Goal: Information Seeking & Learning: Learn about a topic

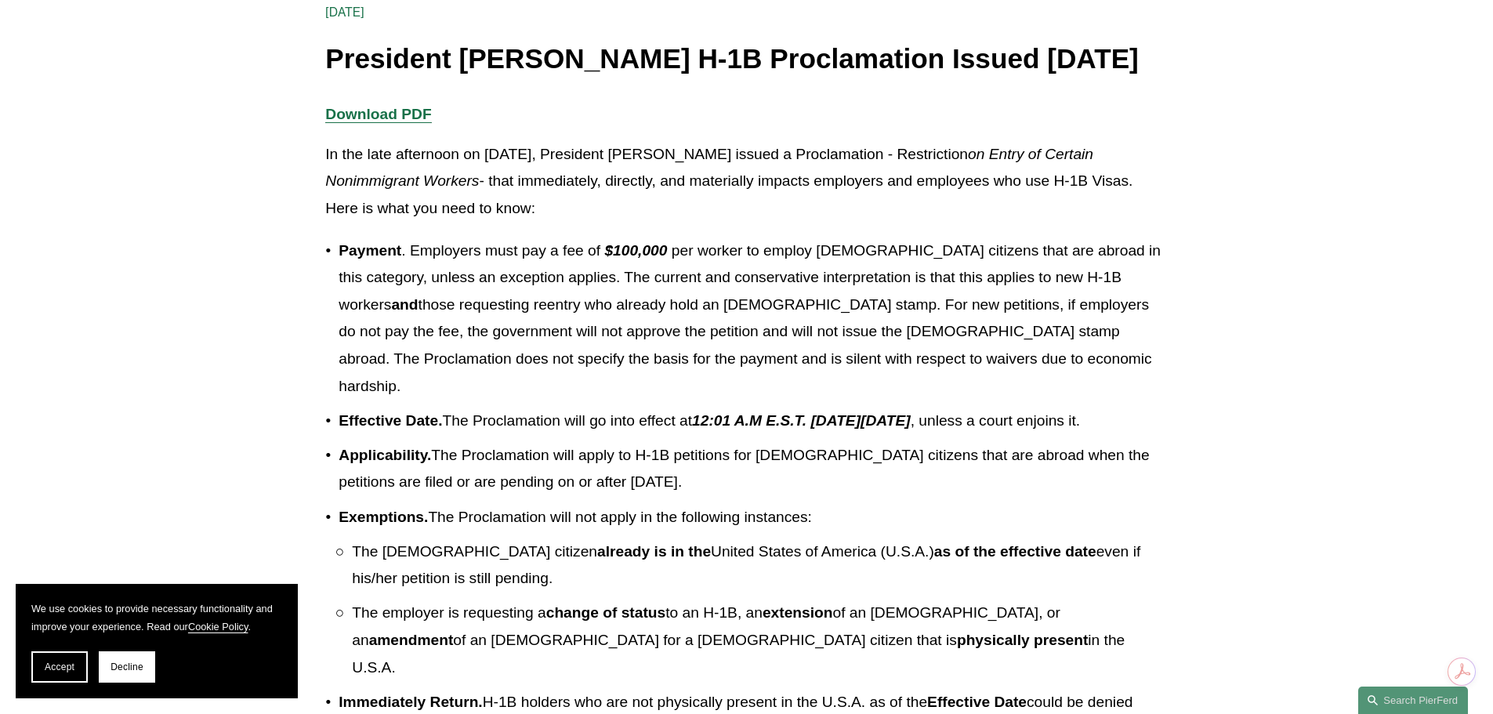
scroll to position [392, 0]
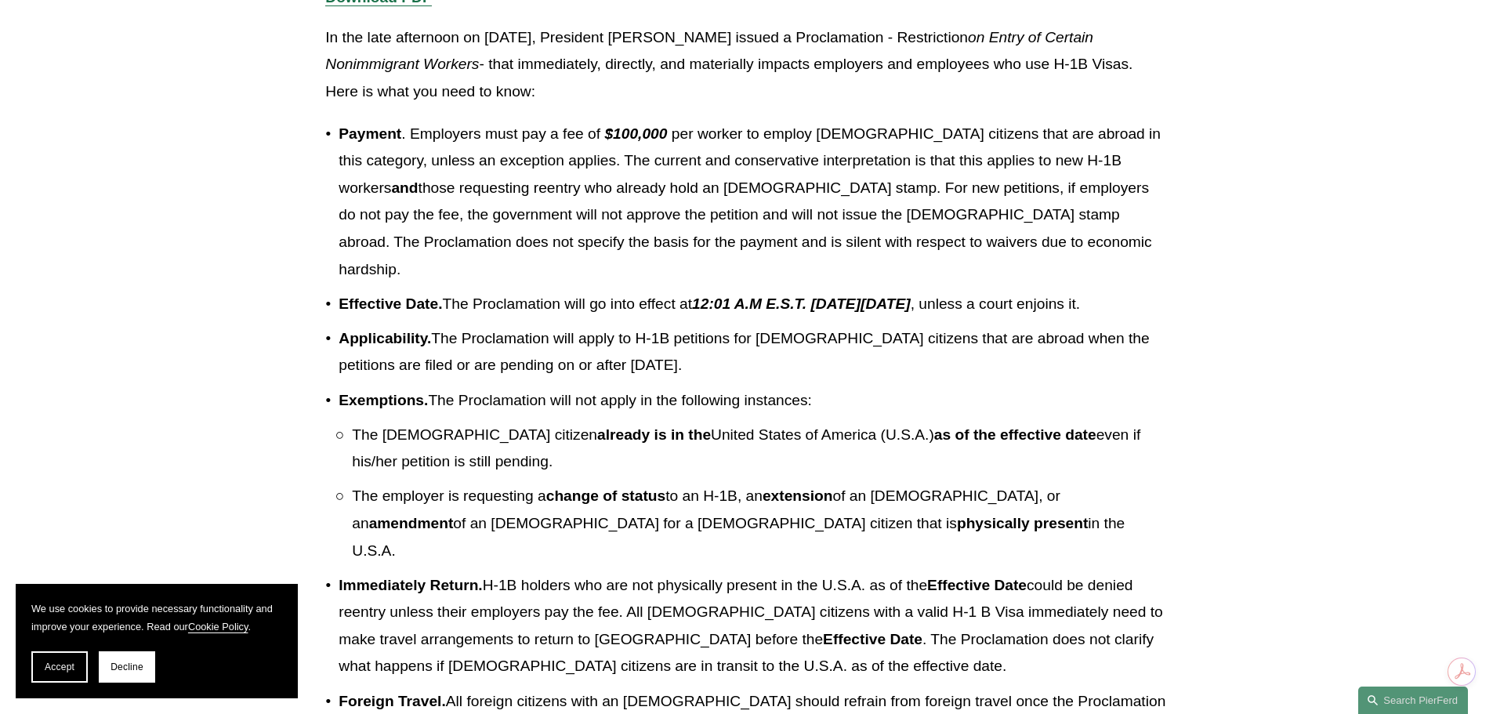
click at [640, 538] on p "The employer is requesting a change of status to an H-1B, an extension of an [D…" at bounding box center [759, 524] width 815 height 82
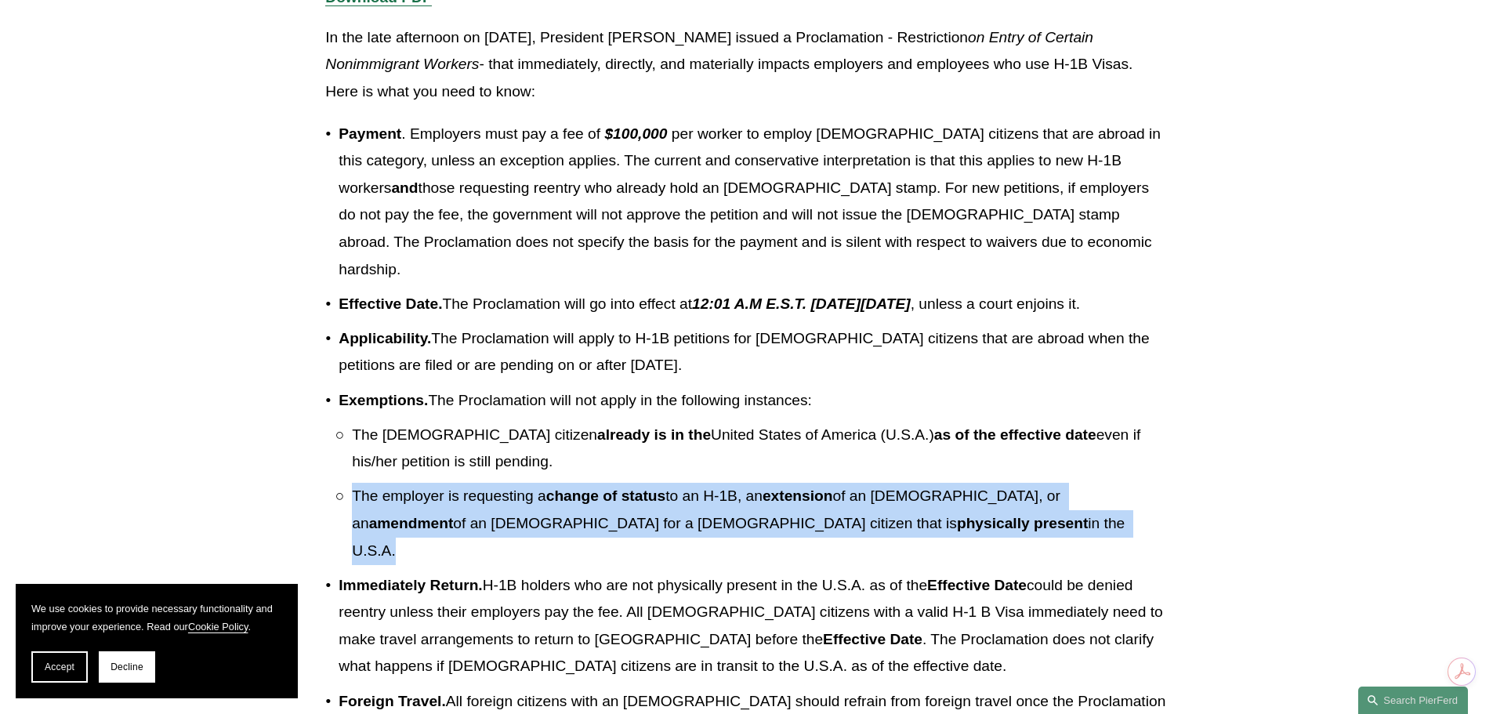
click at [640, 538] on p "The employer is requesting a change of status to an H-1B, an extension of an [D…" at bounding box center [759, 524] width 815 height 82
click at [641, 538] on p "The employer is requesting a change of status to an H-1B, an extension of an [D…" at bounding box center [759, 524] width 815 height 82
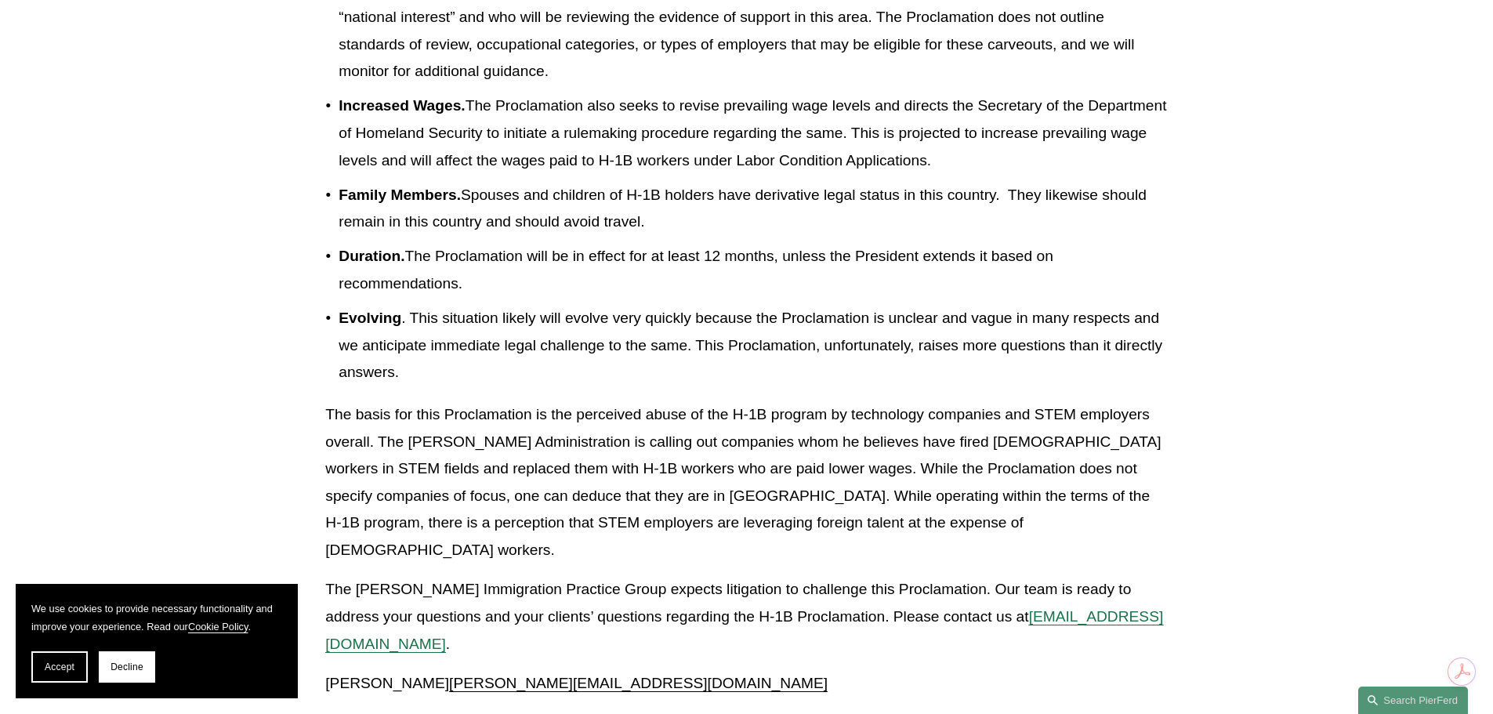
scroll to position [1254, 0]
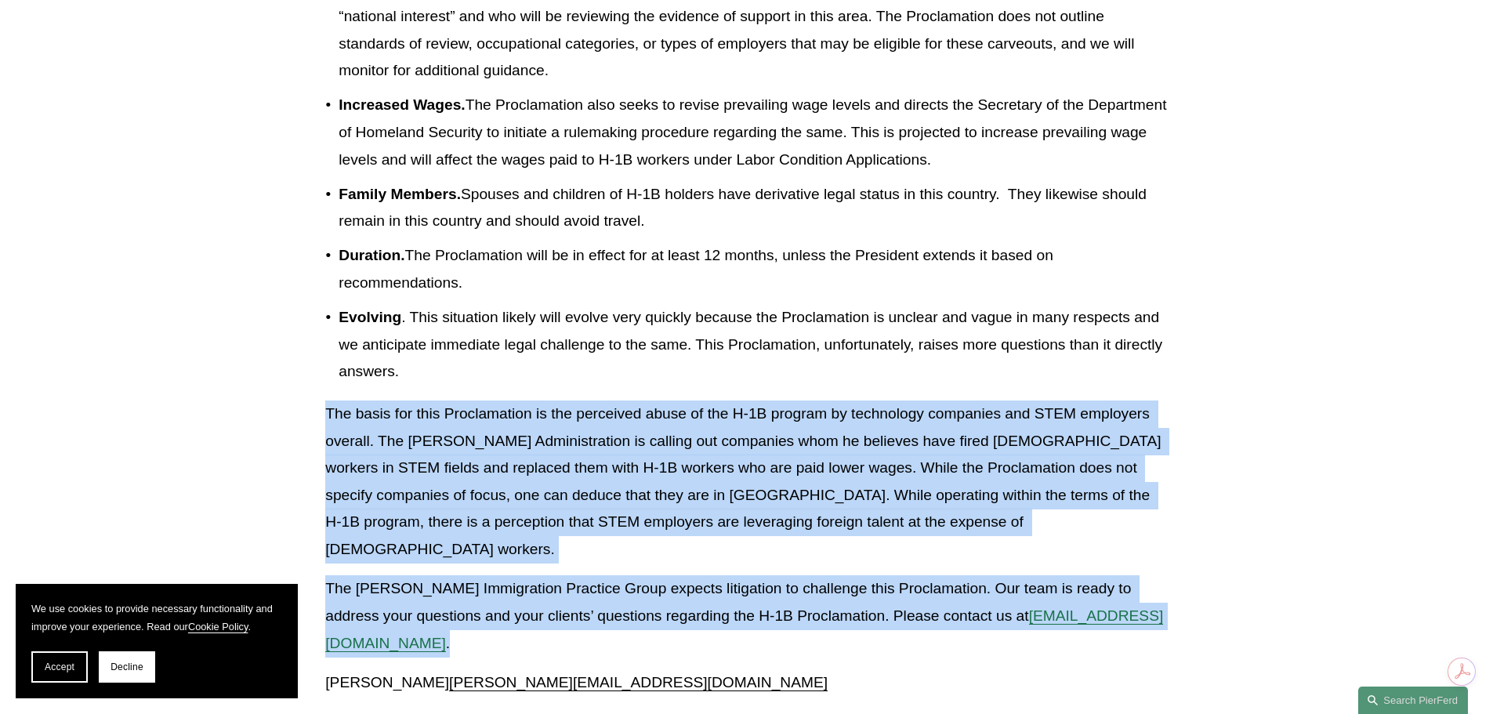
drag, startPoint x: 570, startPoint y: 622, endPoint x: 292, endPoint y: 403, distance: 353.7
click at [454, 440] on p "The basis for this Proclamation is the perceived abuse of the H-1B program by t…" at bounding box center [746, 481] width 842 height 162
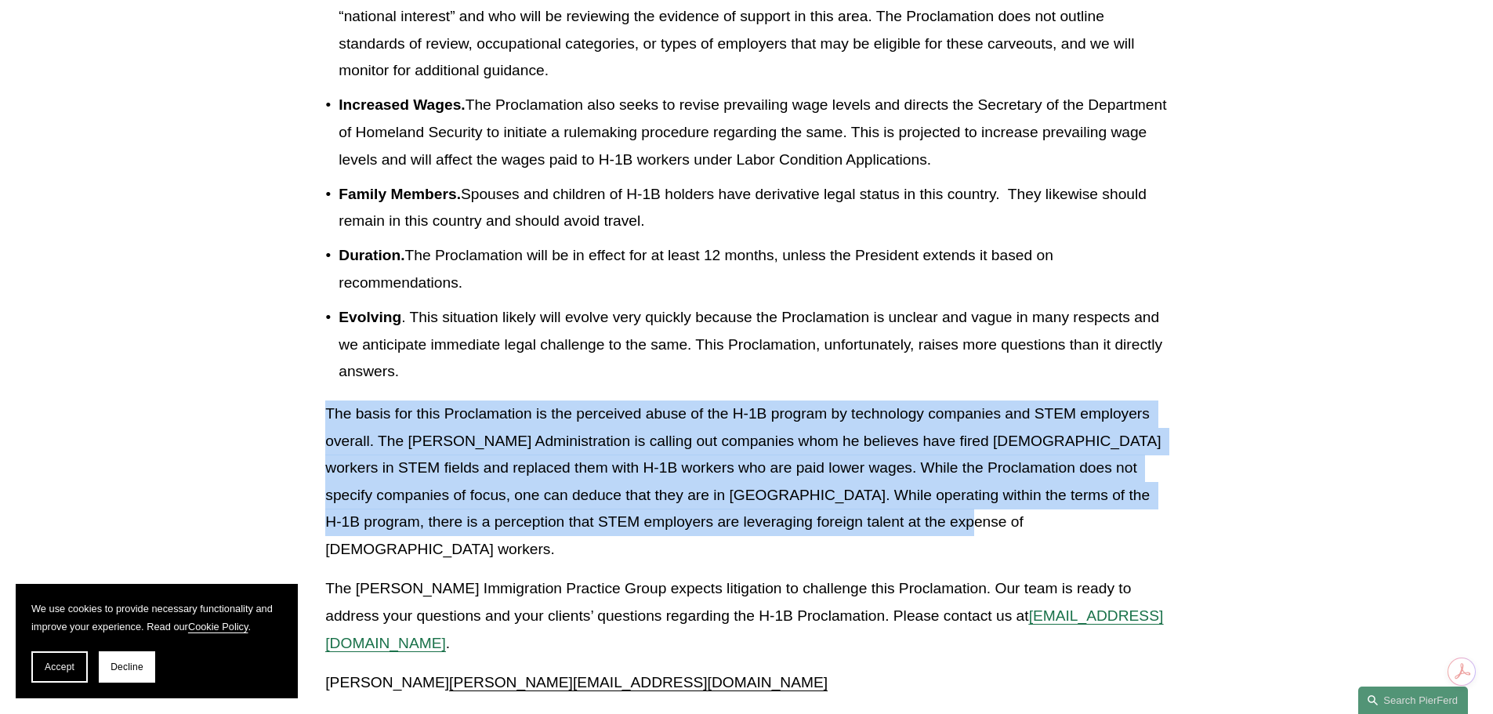
drag, startPoint x: 1045, startPoint y: 523, endPoint x: 306, endPoint y: 420, distance: 746.9
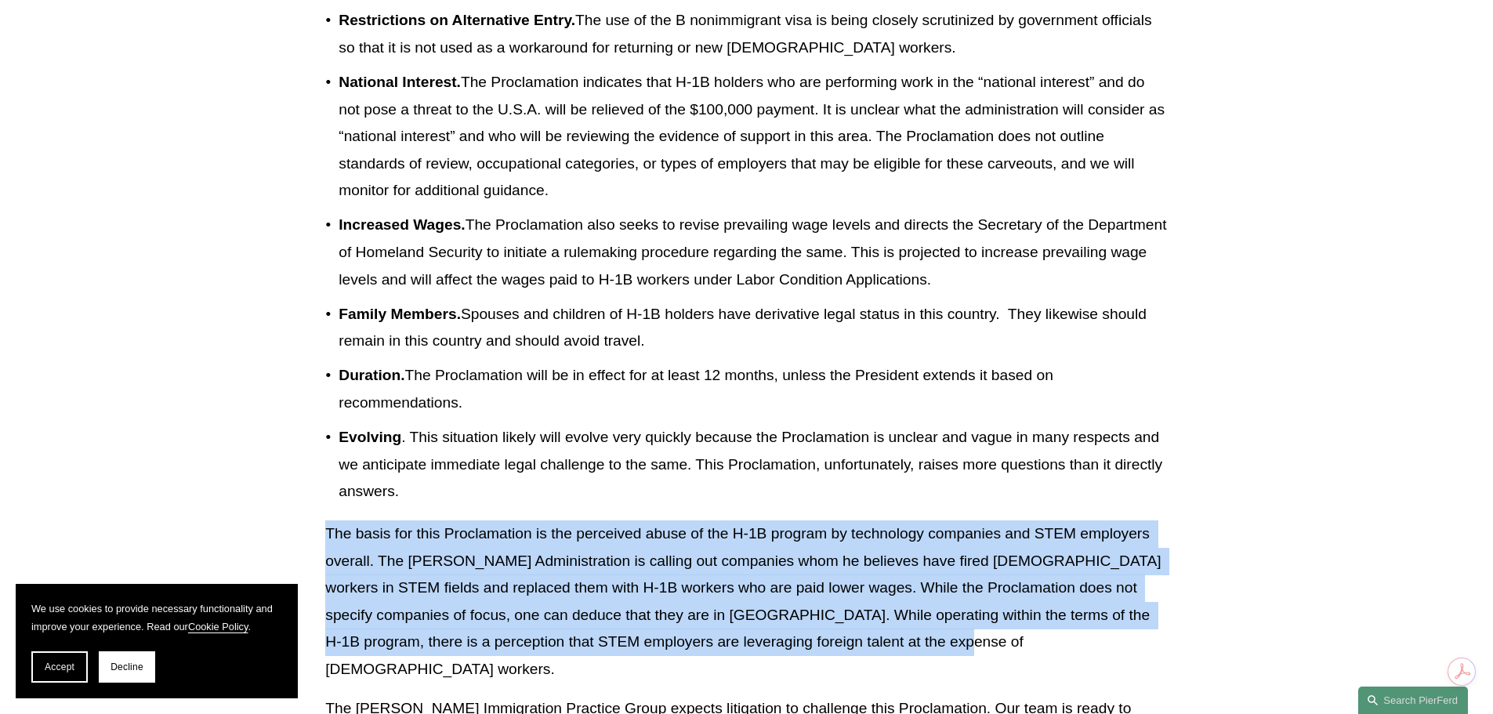
scroll to position [1019, 0]
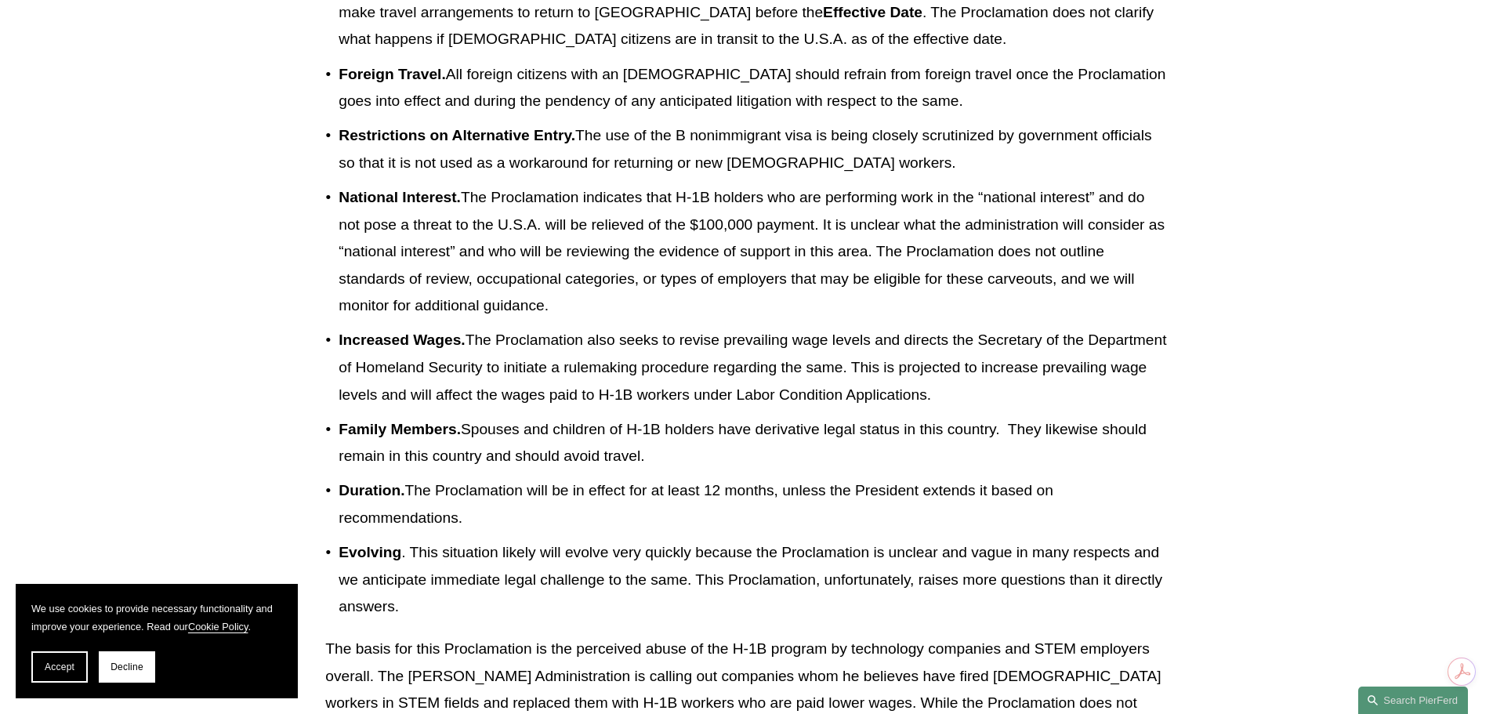
click at [711, 223] on p "National Interest. The Proclamation indicates that H-1B holders who are perform…" at bounding box center [753, 252] width 828 height 136
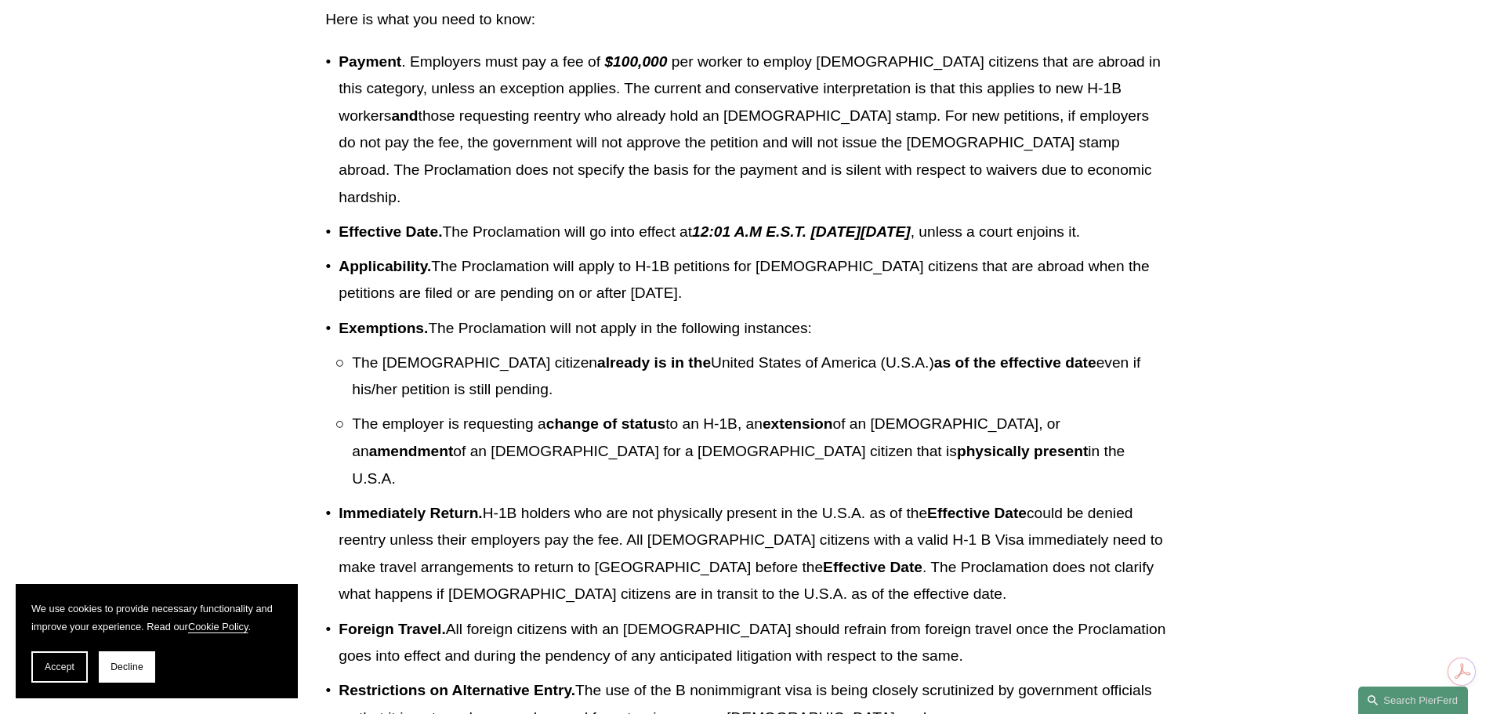
scroll to position [0, 0]
